Goal: Task Accomplishment & Management: Manage account settings

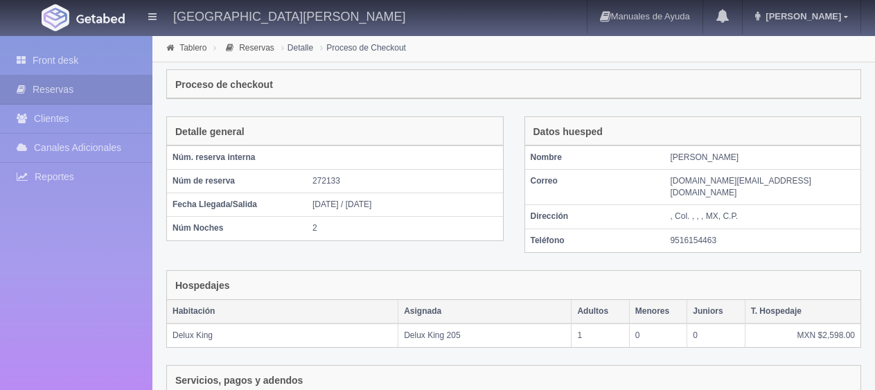
scroll to position [292, 0]
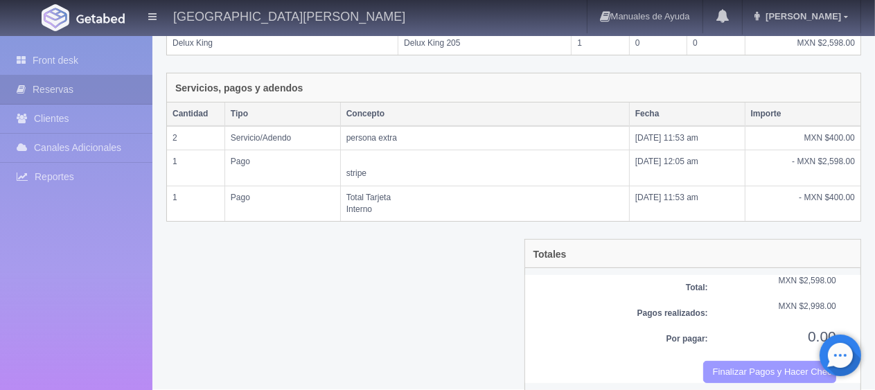
drag, startPoint x: 740, startPoint y: 356, endPoint x: 497, endPoint y: 39, distance: 399.6
click at [740, 361] on button "Finalizar Pagos y Hacer Checkout" at bounding box center [769, 372] width 133 height 23
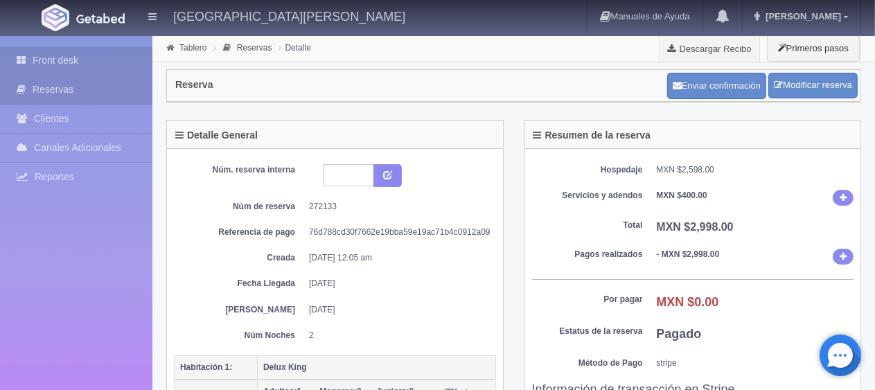
click at [46, 57] on link "Front desk" at bounding box center [76, 60] width 152 height 28
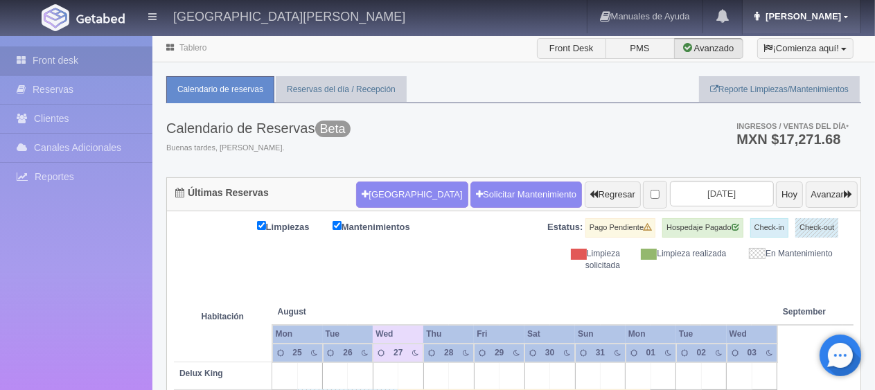
click at [842, 21] on link "Jessica" at bounding box center [802, 16] width 118 height 33
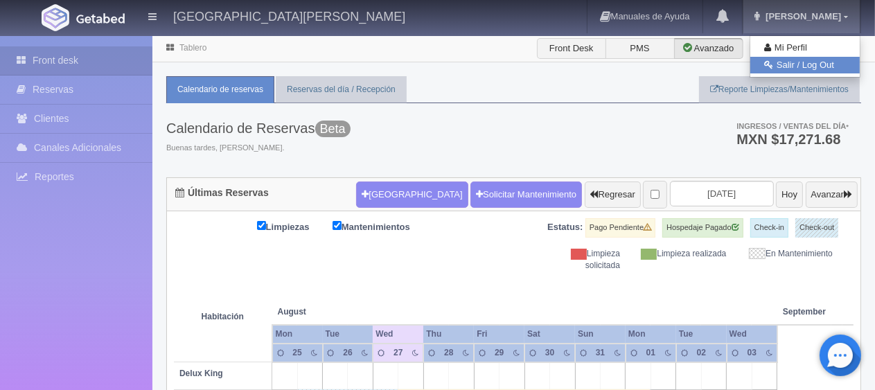
drag, startPoint x: 792, startPoint y: 65, endPoint x: 799, endPoint y: 54, distance: 13.4
click at [792, 64] on link "Salir / Log Out" at bounding box center [804, 65] width 109 height 17
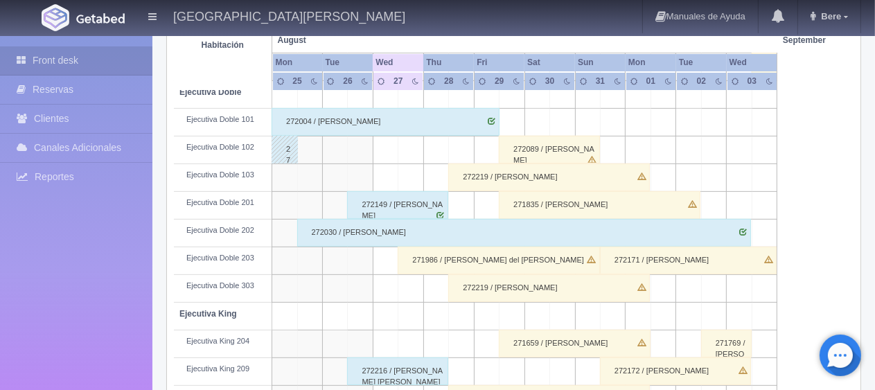
scroll to position [184, 0]
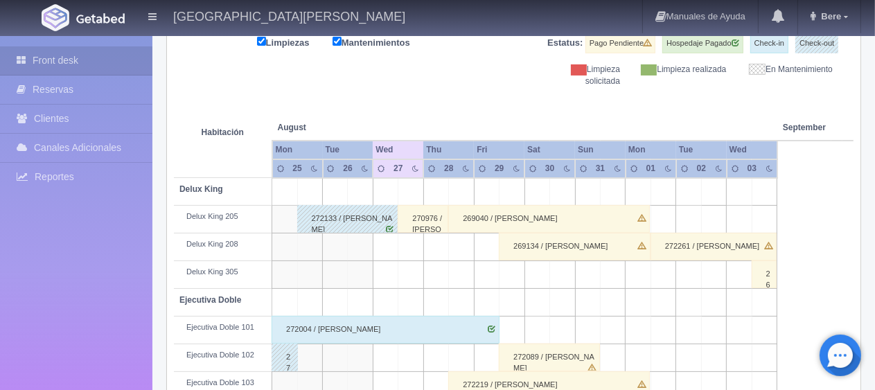
click at [432, 215] on div "270976 / Diana Melchor" at bounding box center [423, 219] width 51 height 28
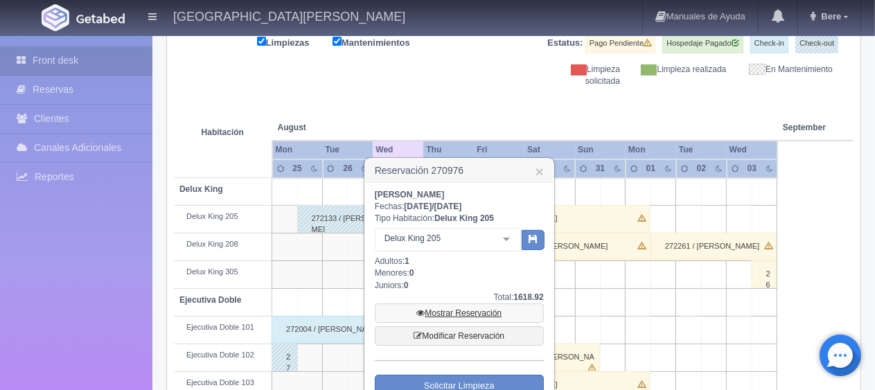
click at [441, 308] on link "Mostrar Reservación" at bounding box center [459, 312] width 169 height 19
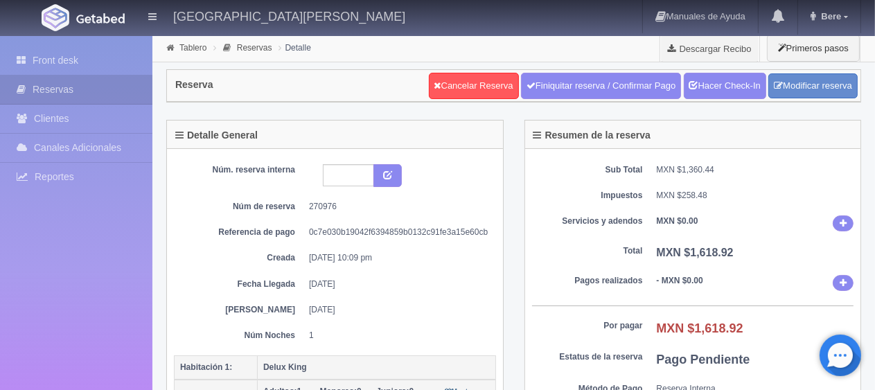
scroll to position [139, 0]
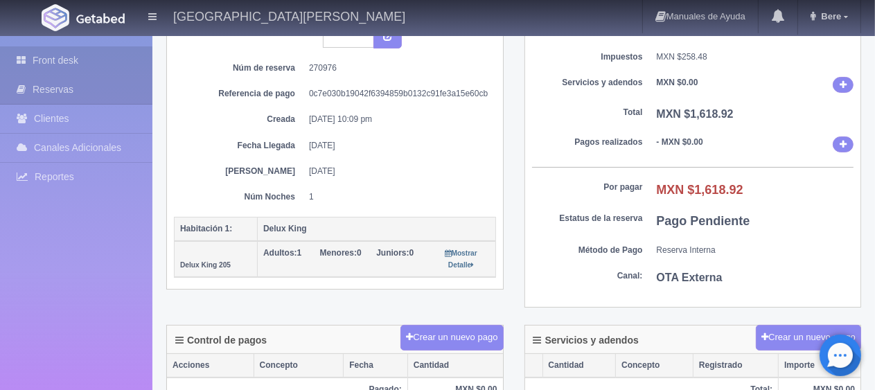
click at [91, 65] on link "Front desk" at bounding box center [76, 60] width 152 height 28
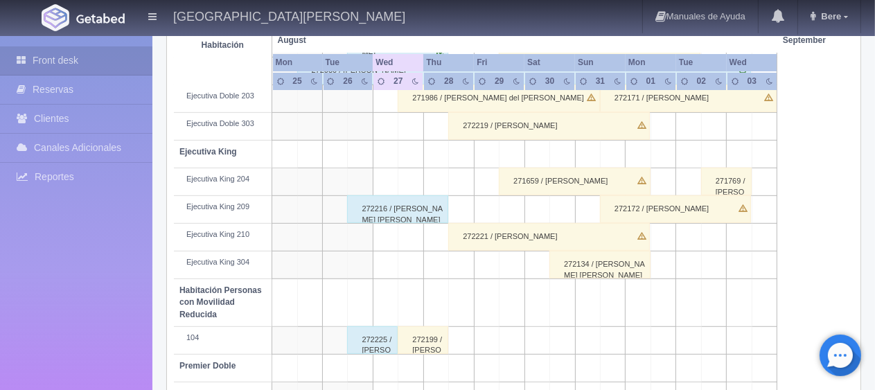
scroll to position [485, 0]
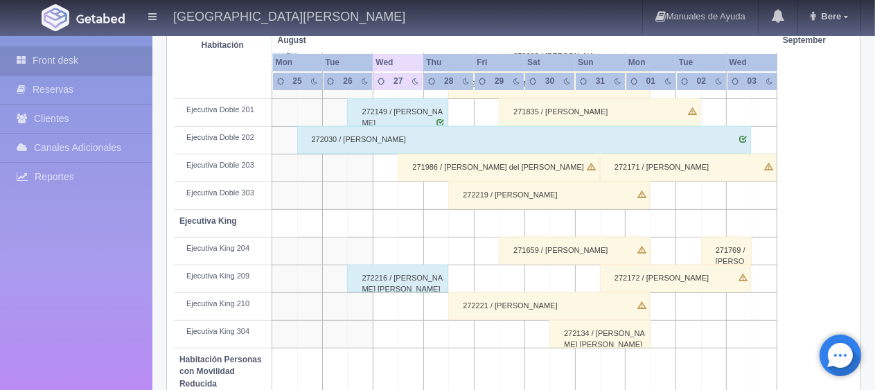
click at [430, 168] on div "271986 / Maria del Pilar Ruiz Mendoza" at bounding box center [499, 168] width 202 height 28
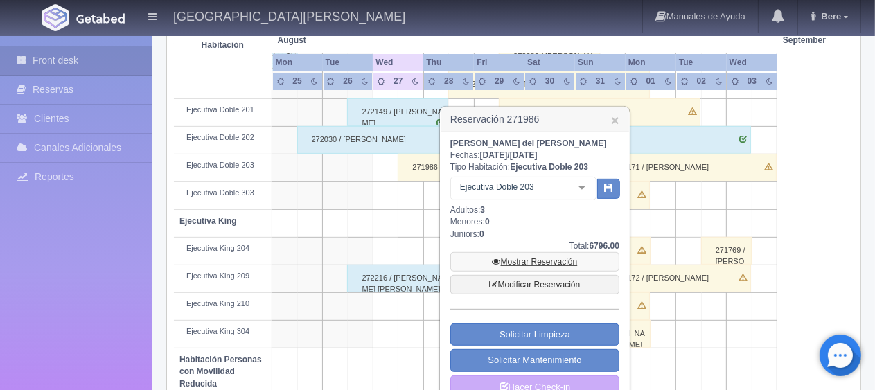
click at [528, 258] on link "Mostrar Reservación" at bounding box center [534, 261] width 169 height 19
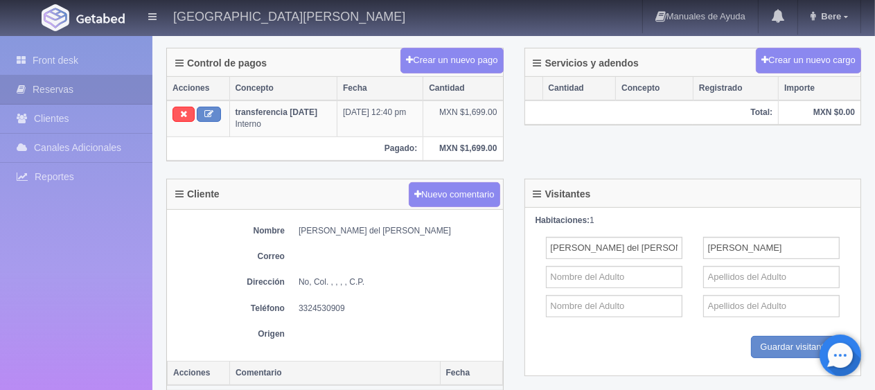
scroll to position [277, 0]
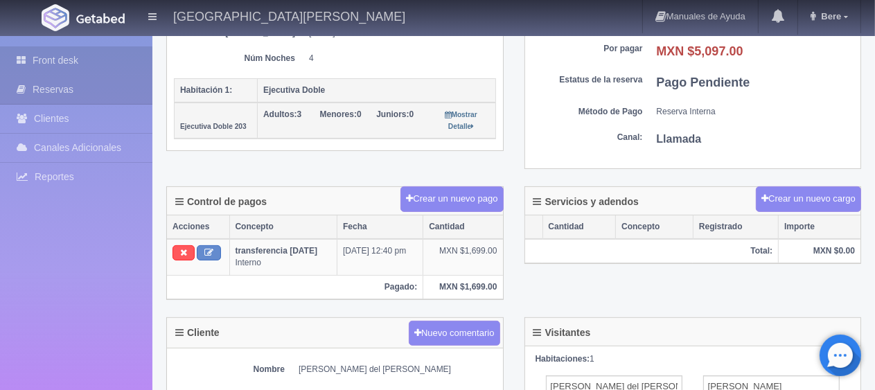
click at [25, 51] on link "Front desk" at bounding box center [76, 60] width 152 height 28
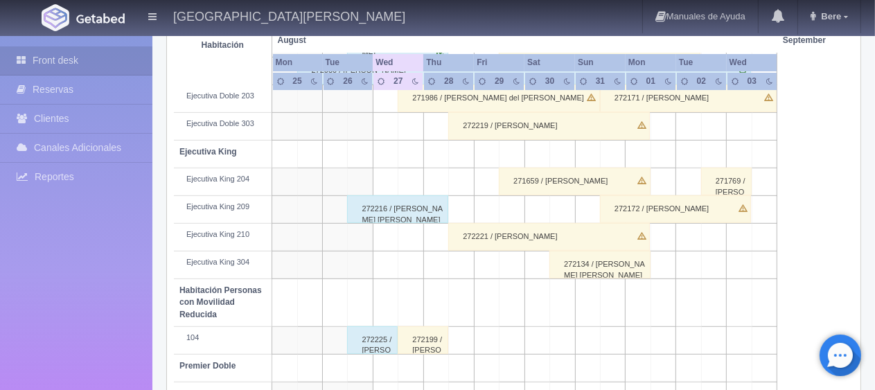
scroll to position [693, 0]
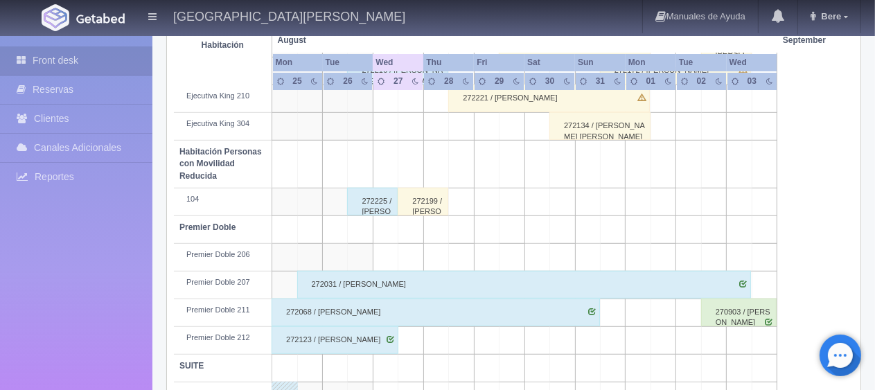
click at [431, 201] on div "272199 / Tania Monserrat Delgado Najera" at bounding box center [423, 202] width 51 height 28
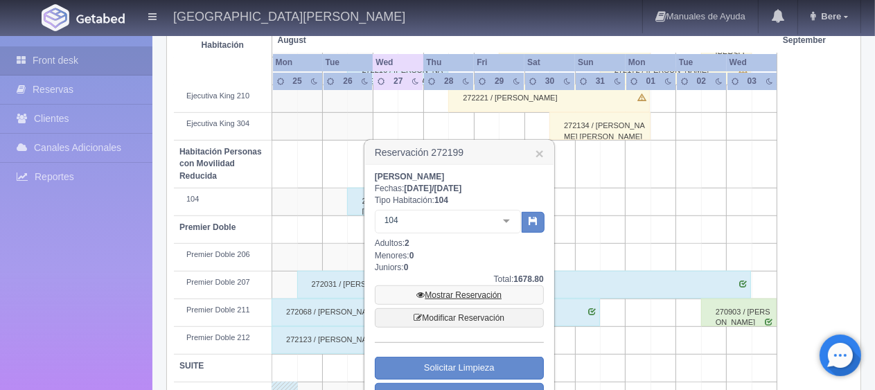
click at [479, 301] on link "Mostrar Reservación" at bounding box center [459, 294] width 169 height 19
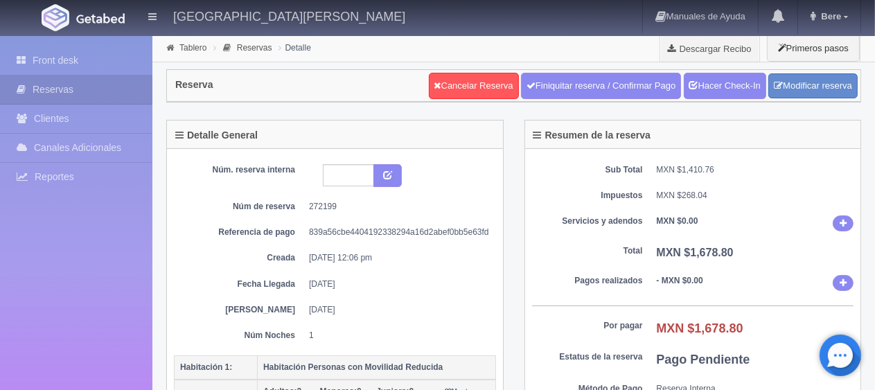
scroll to position [139, 0]
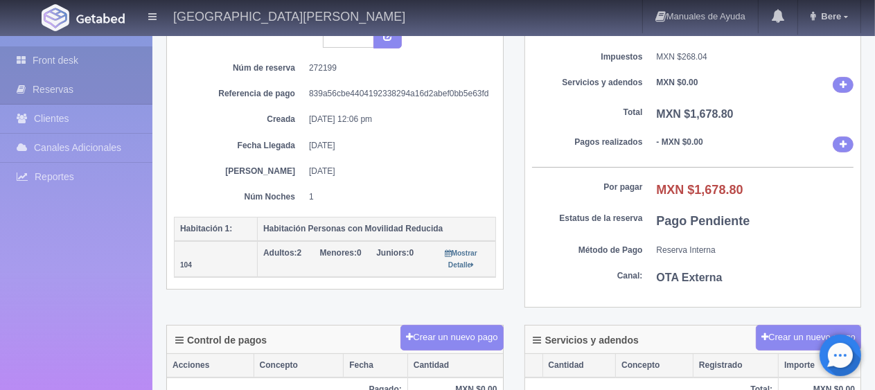
click at [64, 60] on link "Front desk" at bounding box center [76, 60] width 152 height 28
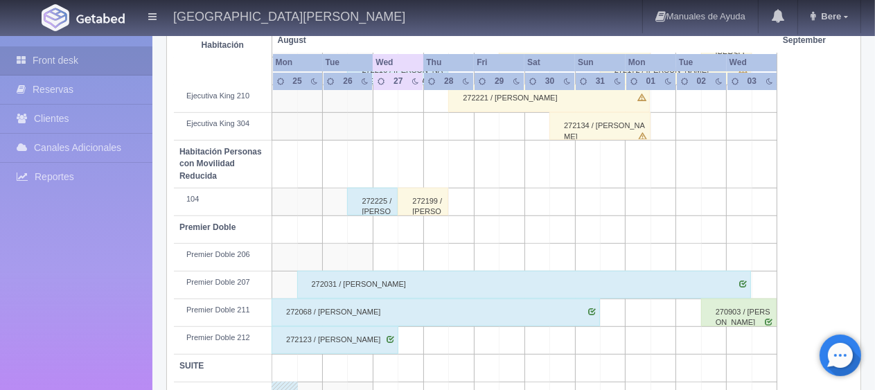
scroll to position [738, 0]
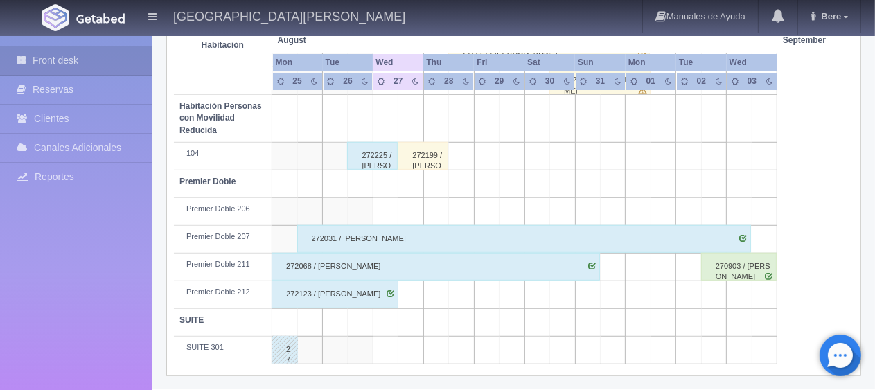
click at [367, 162] on div "272225 / [PERSON_NAME] [PERSON_NAME] ." at bounding box center [372, 156] width 51 height 28
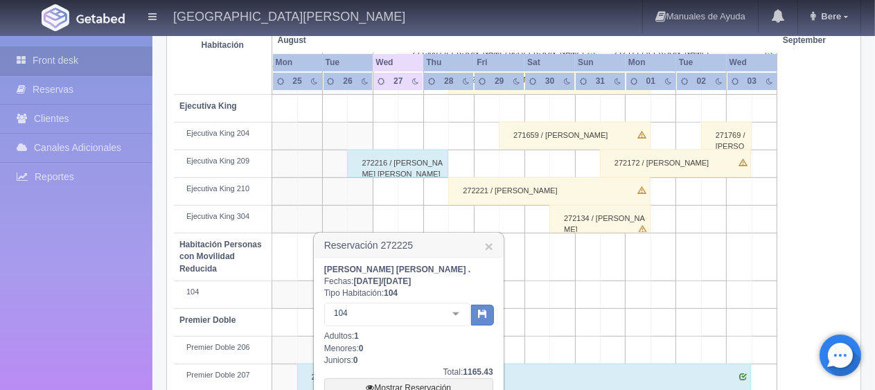
scroll to position [669, 0]
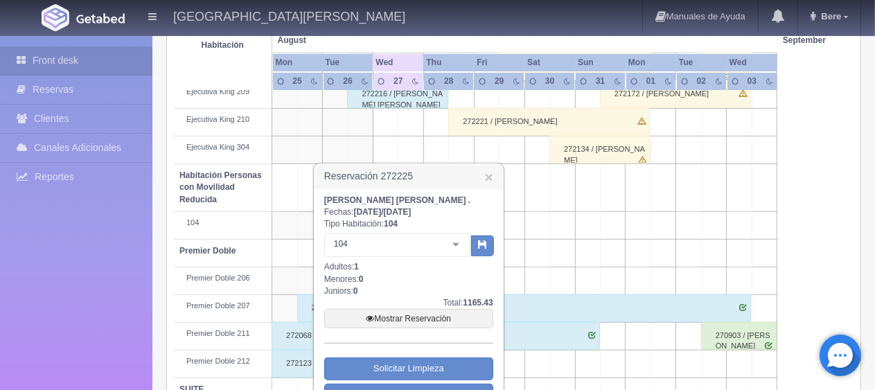
click at [495, 176] on h3 "Reservación 272225 ×" at bounding box center [408, 176] width 188 height 24
click at [490, 178] on link "×" at bounding box center [489, 177] width 8 height 15
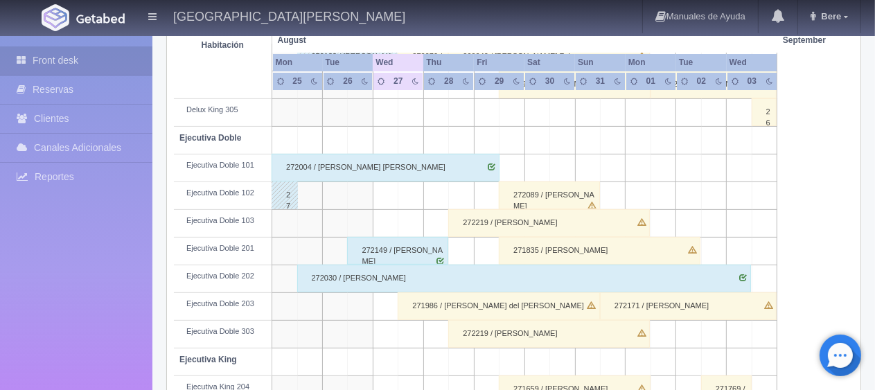
scroll to position [69, 0]
